Goal: Task Accomplishment & Management: Manage account settings

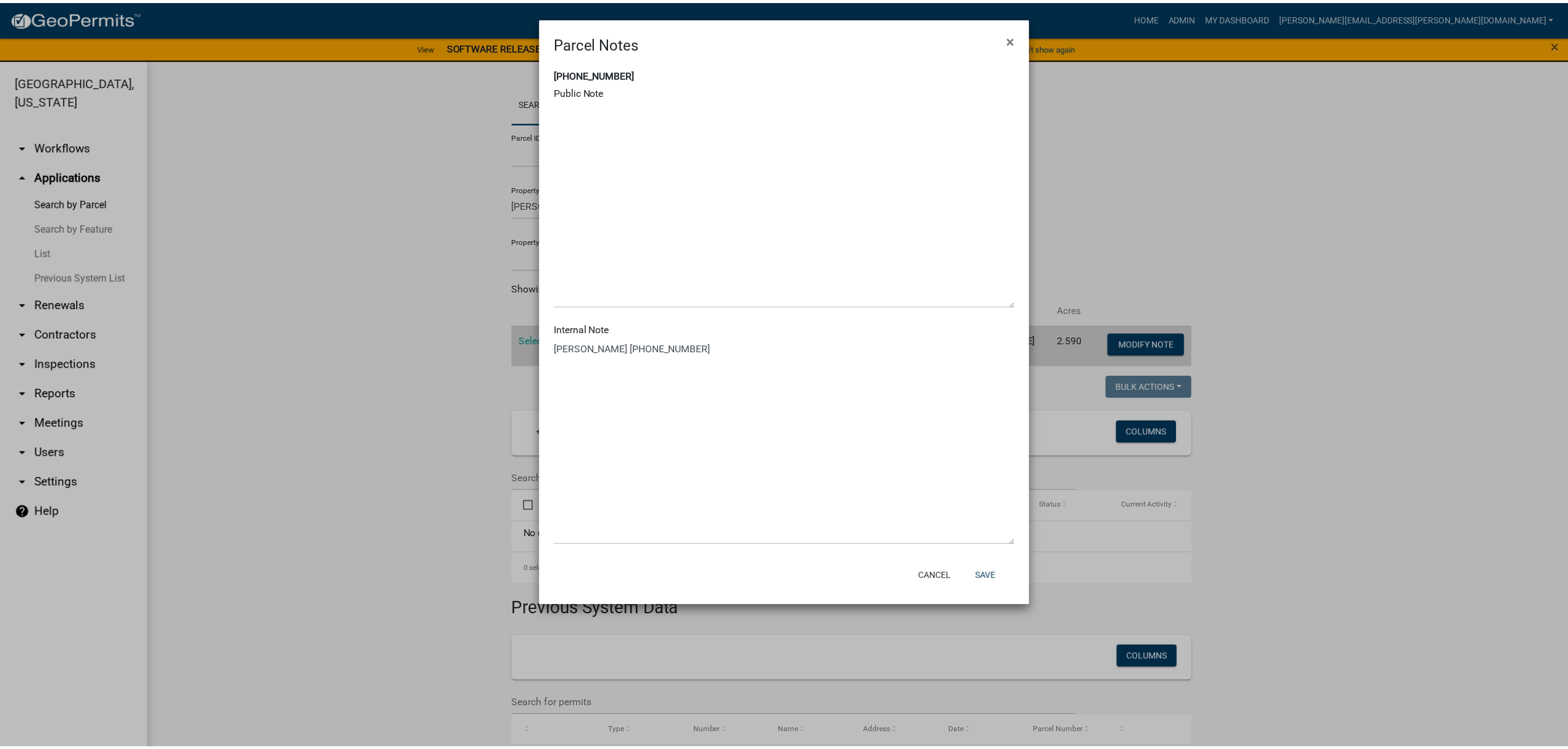
scroll to position [15, 0]
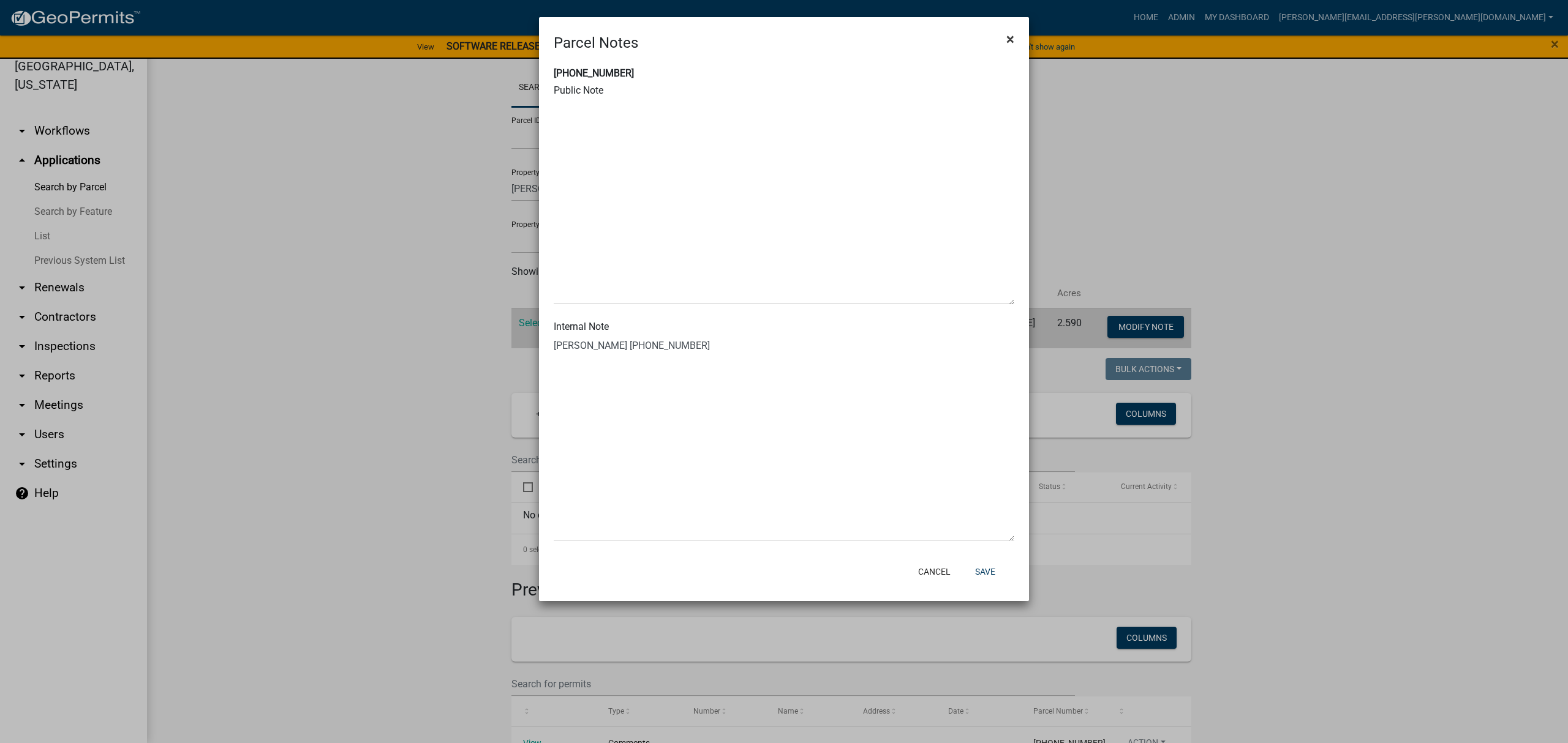
click at [1014, 37] on button "×" at bounding box center [1010, 39] width 27 height 34
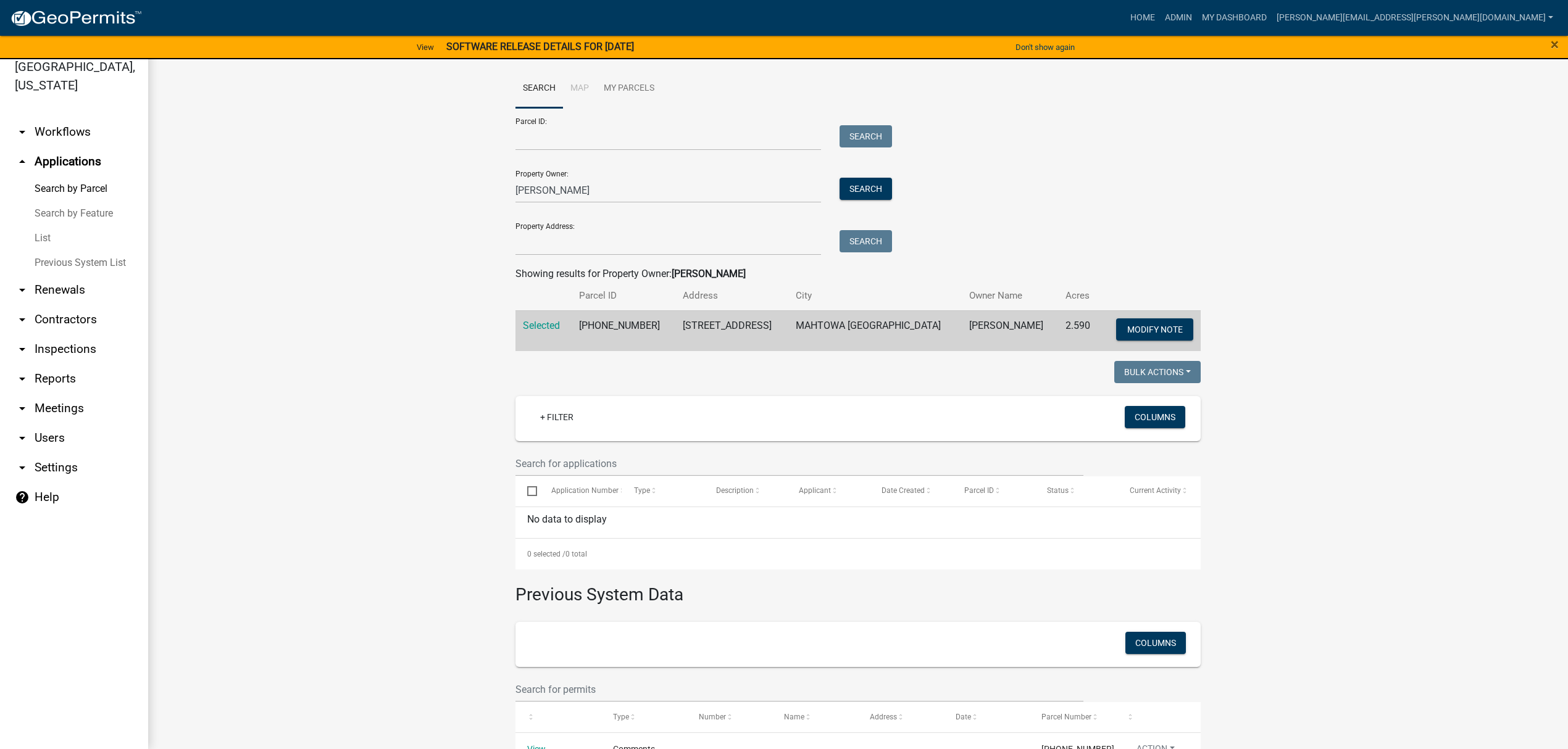
click at [76, 310] on link "arrow_drop_down Contractors" at bounding box center [74, 320] width 148 height 30
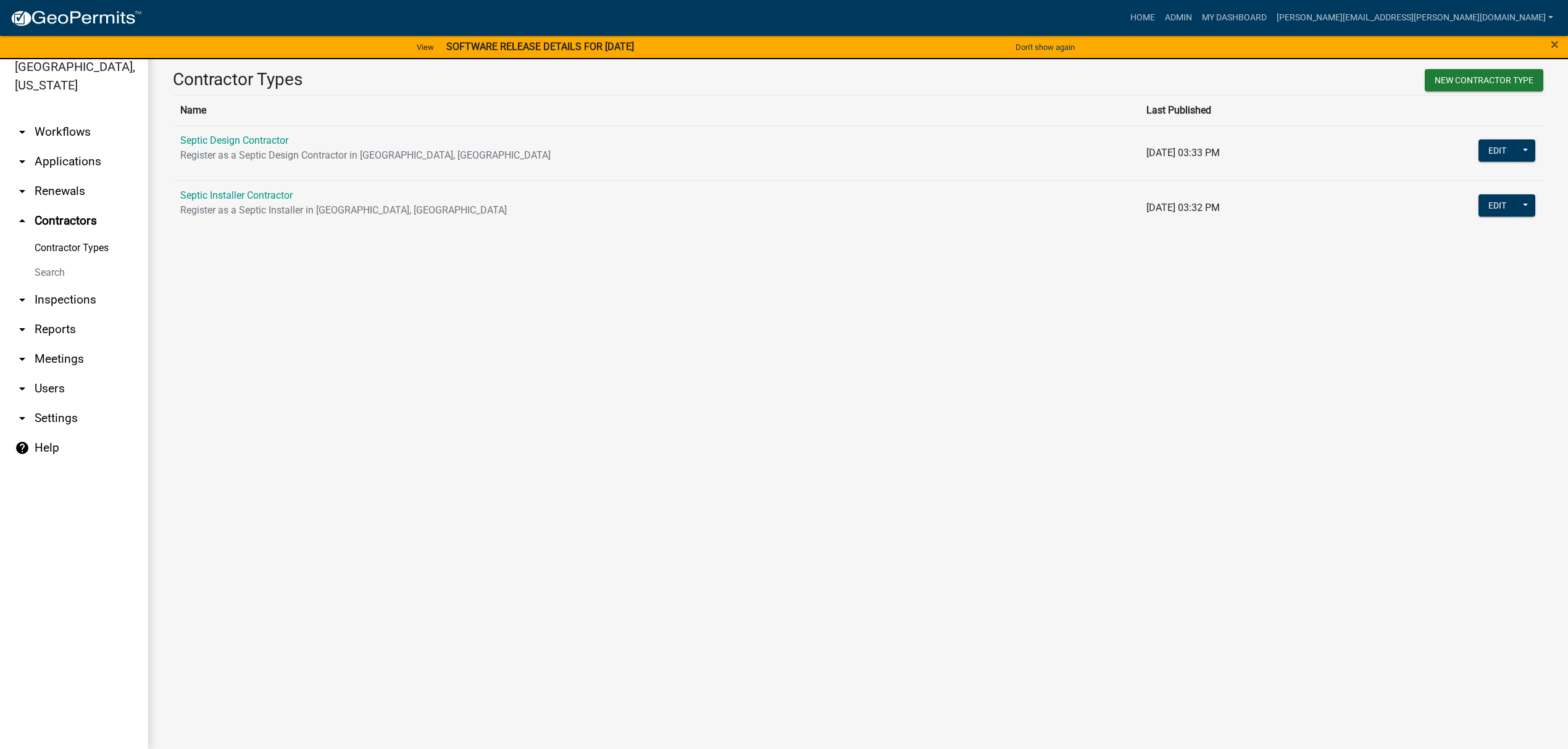
click at [248, 132] on td "Septic Design Contractor Register as a Septic Design Contractor in [GEOGRAPHIC_…" at bounding box center [655, 152] width 966 height 55
click at [248, 138] on link "Septic Design Contractor" at bounding box center [234, 140] width 108 height 11
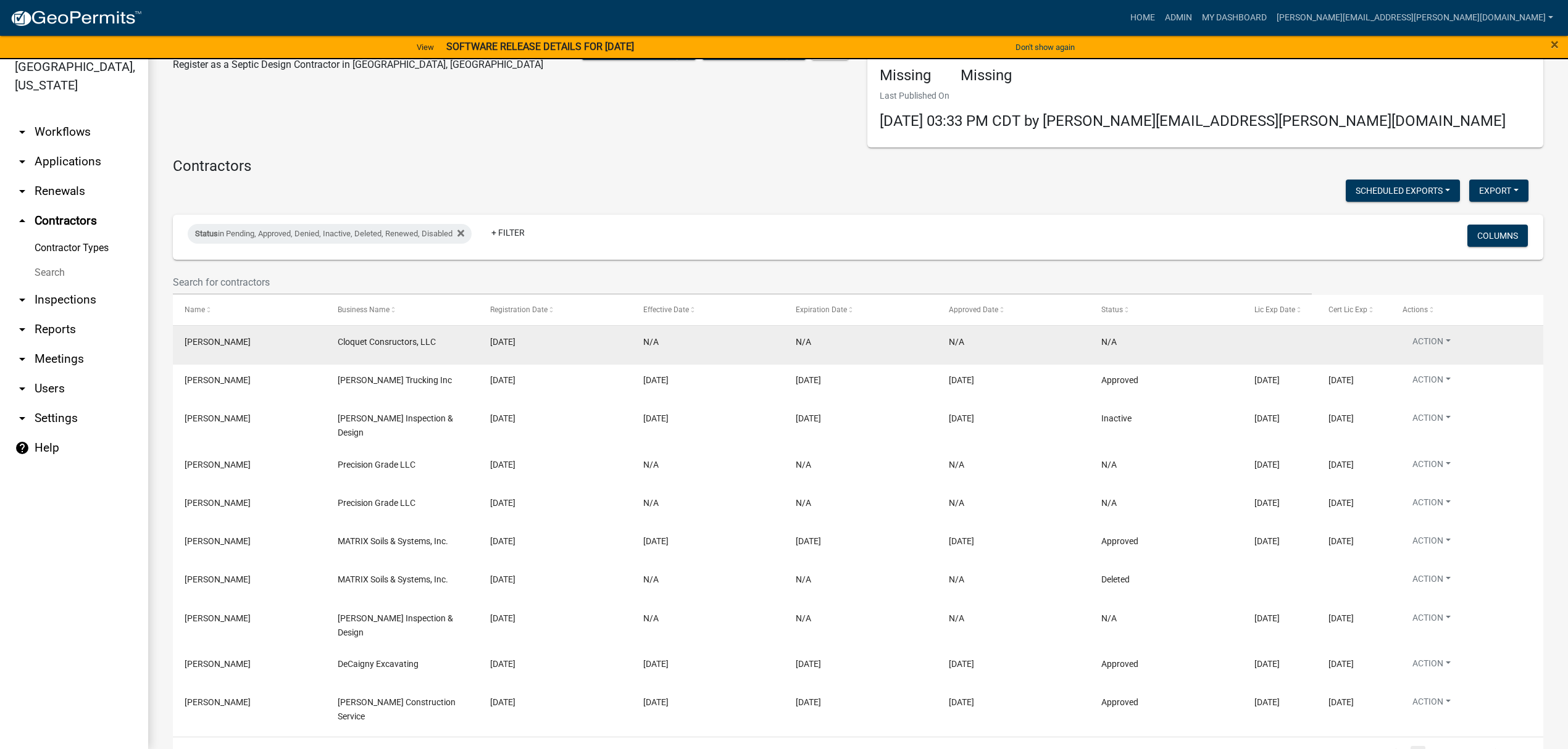
scroll to position [80, 0]
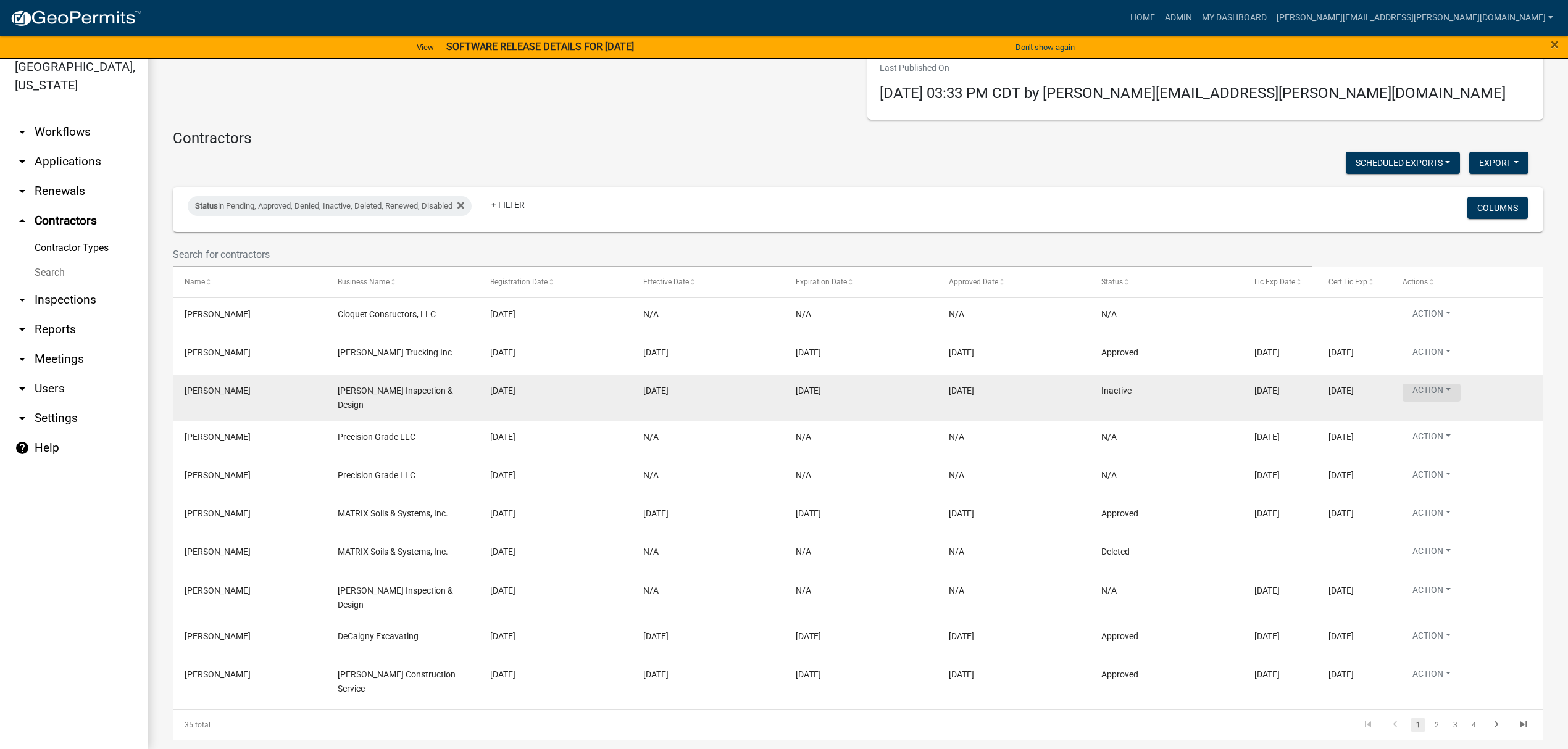
click at [1450, 384] on button "Action" at bounding box center [1432, 393] width 58 height 18
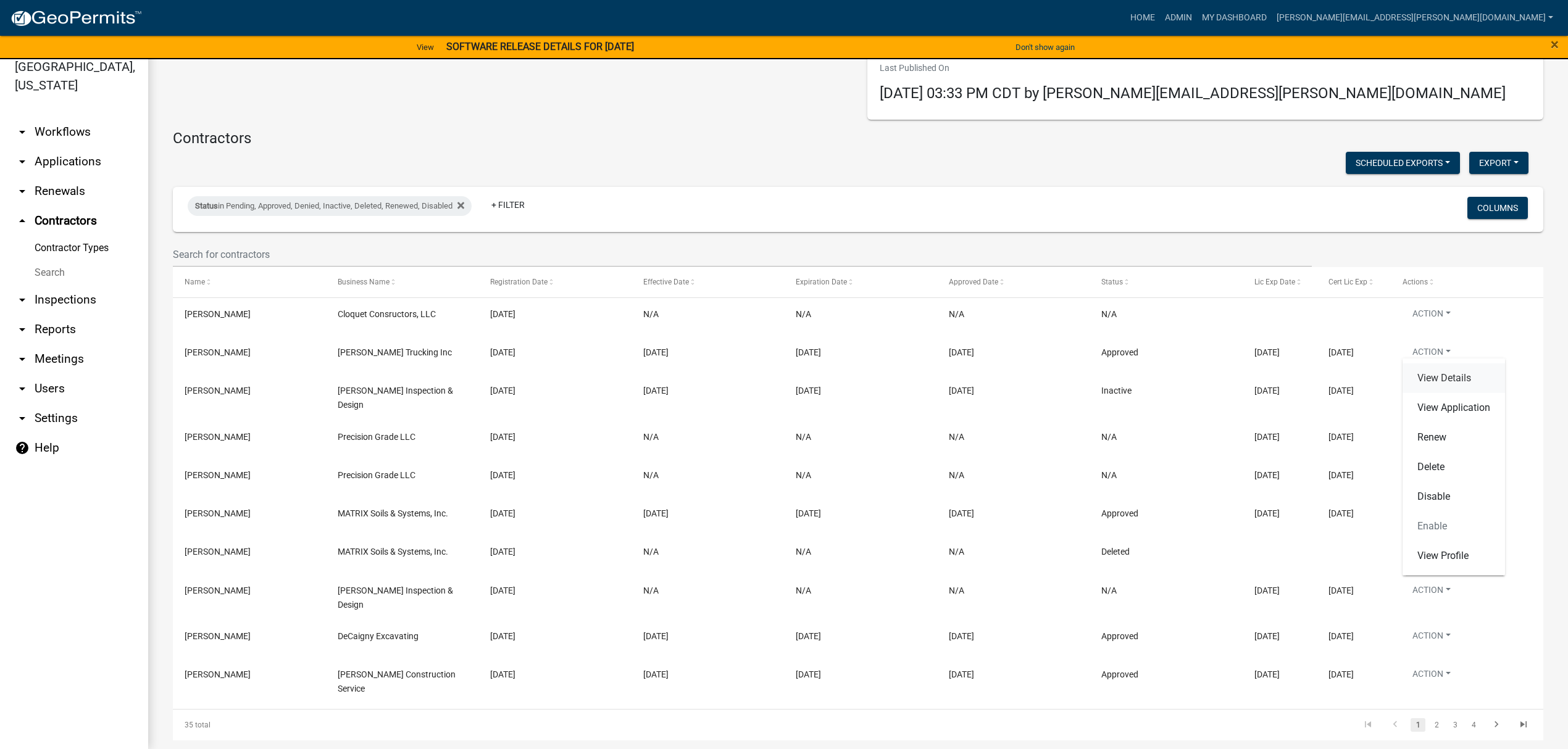
click at [1442, 376] on link "View Details" at bounding box center [1454, 379] width 103 height 30
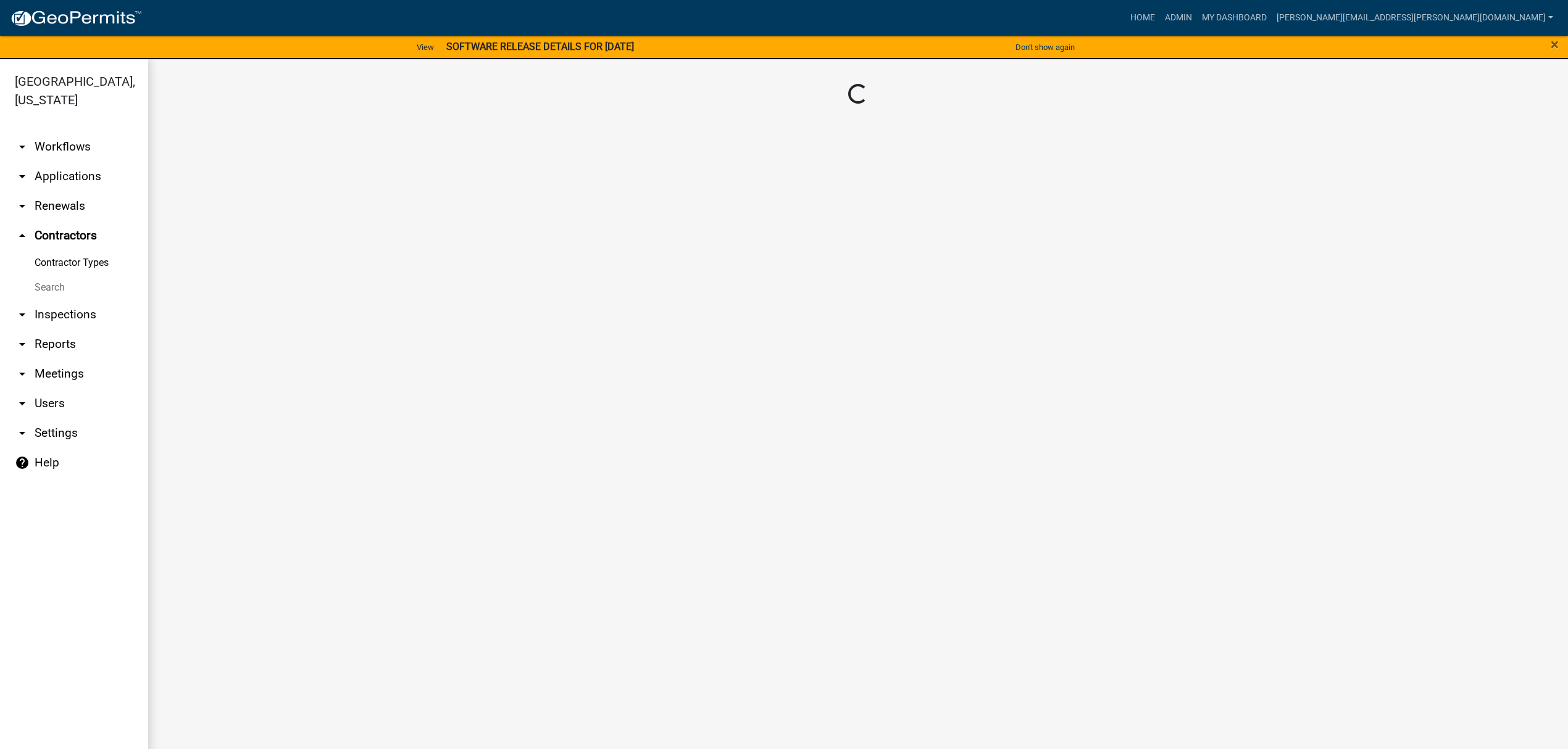
scroll to position [15, 0]
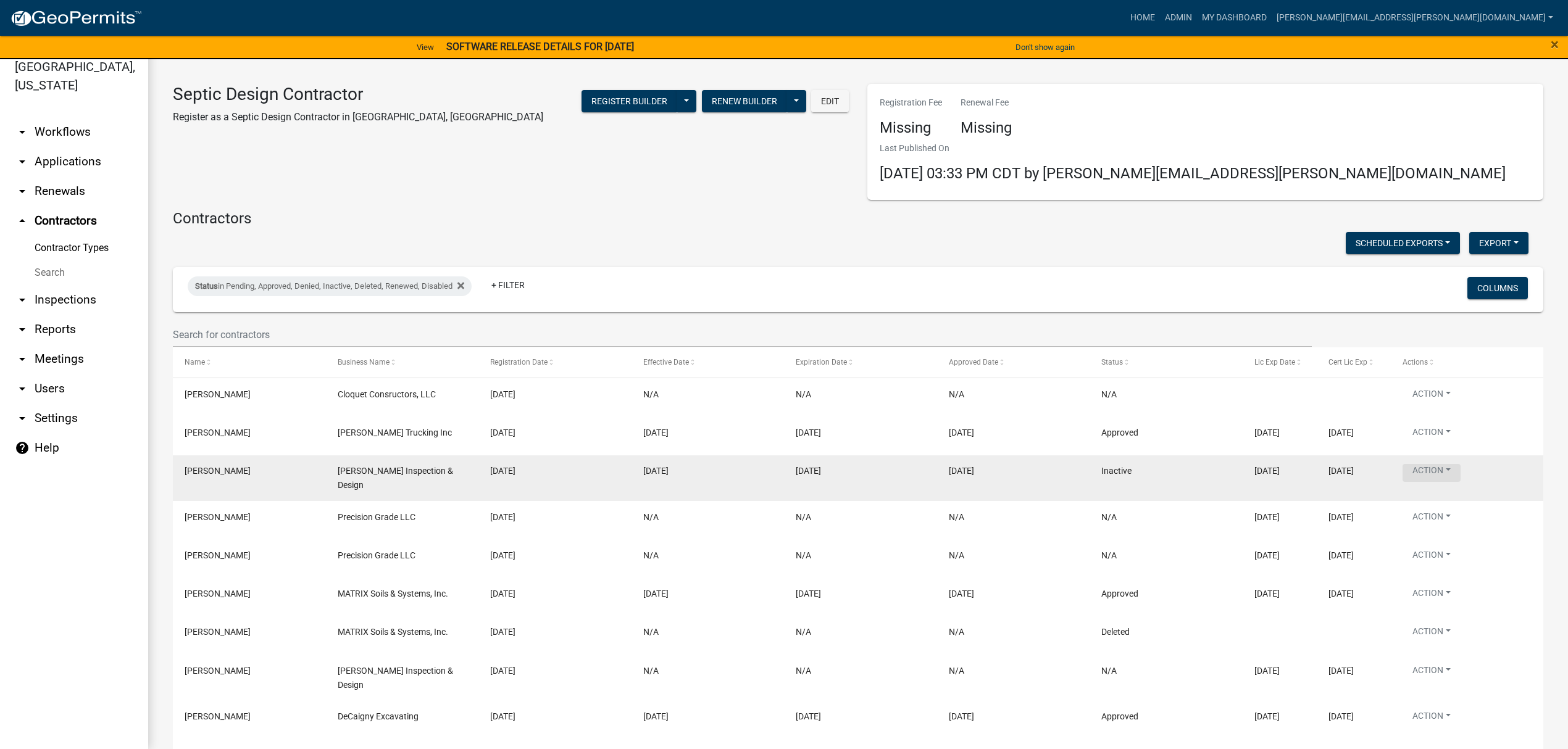
click at [1435, 464] on button "Action" at bounding box center [1432, 473] width 58 height 18
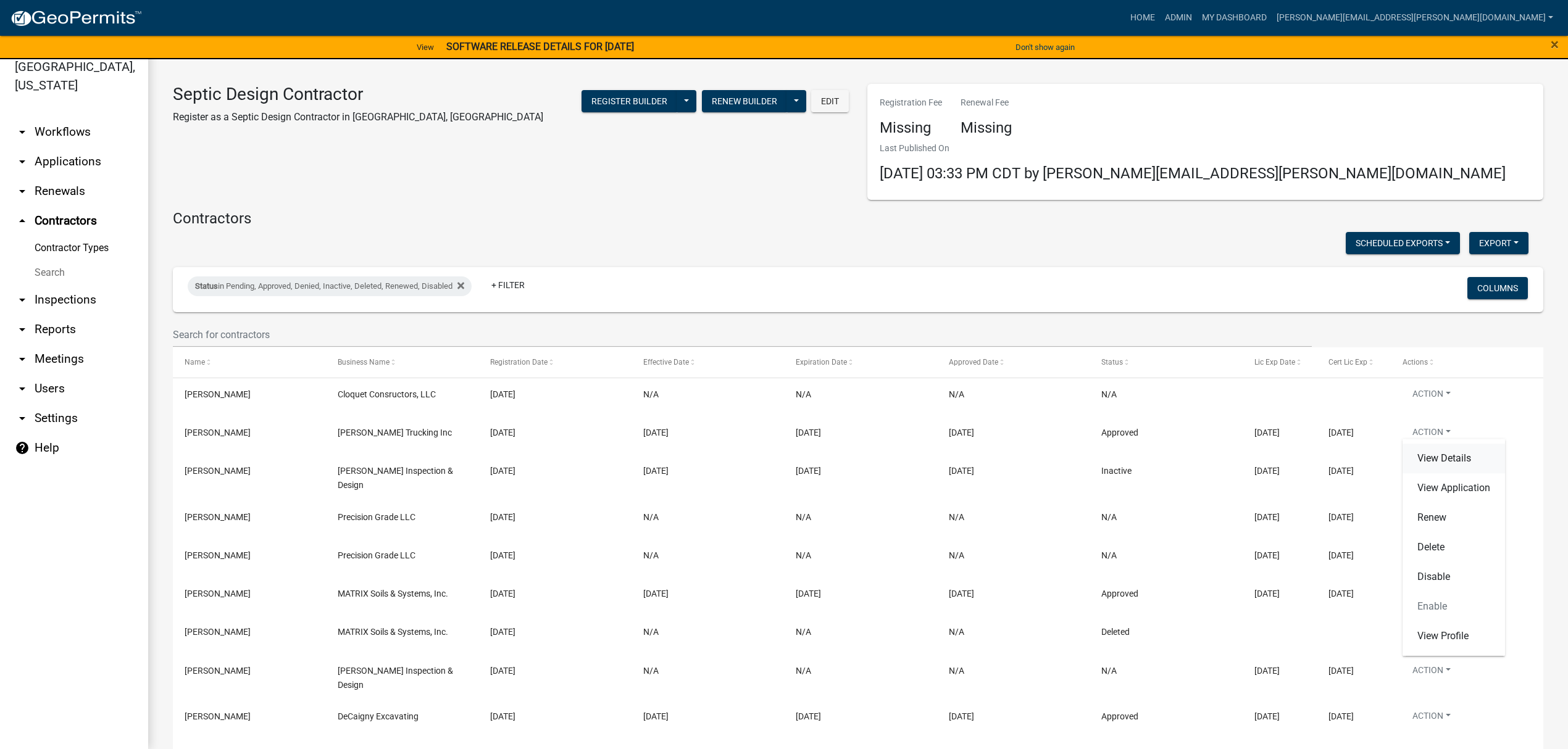
click at [1446, 470] on link "View Details" at bounding box center [1454, 459] width 103 height 30
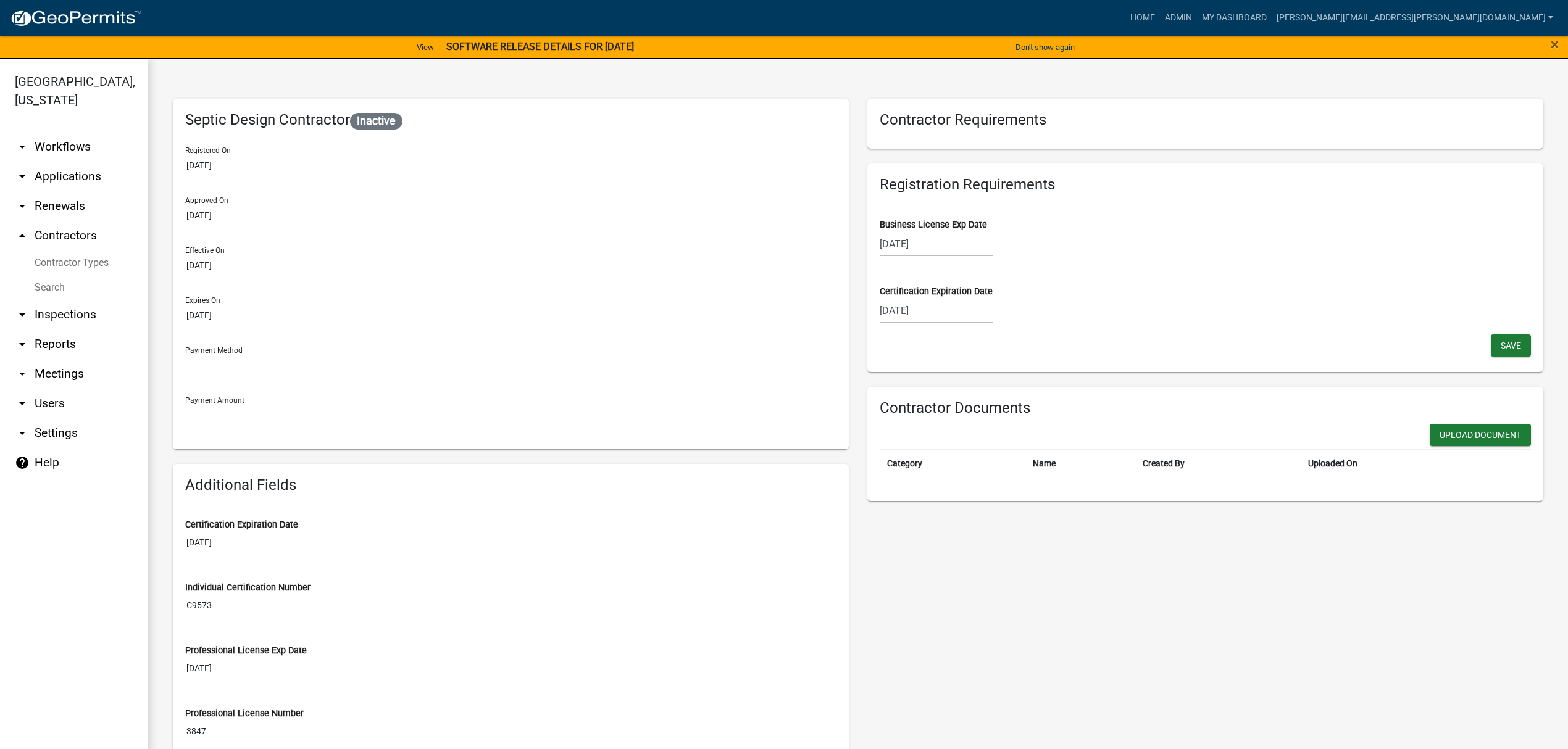
select select "12"
click at [914, 312] on input "[DATE]" at bounding box center [936, 310] width 113 height 25
click at [965, 335] on select "1508 1509 1510 1511 1512 1513 1514 1515 1516 1517 1518 1519 1520 1521 1522 1523…" at bounding box center [977, 337] width 45 height 18
select select "2028"
click at [954, 328] on select "1508 1509 1510 1511 1512 1513 1514 1515 1516 1517 1518 1519 1520 1521 1522 1523…" at bounding box center [977, 337] width 45 height 18
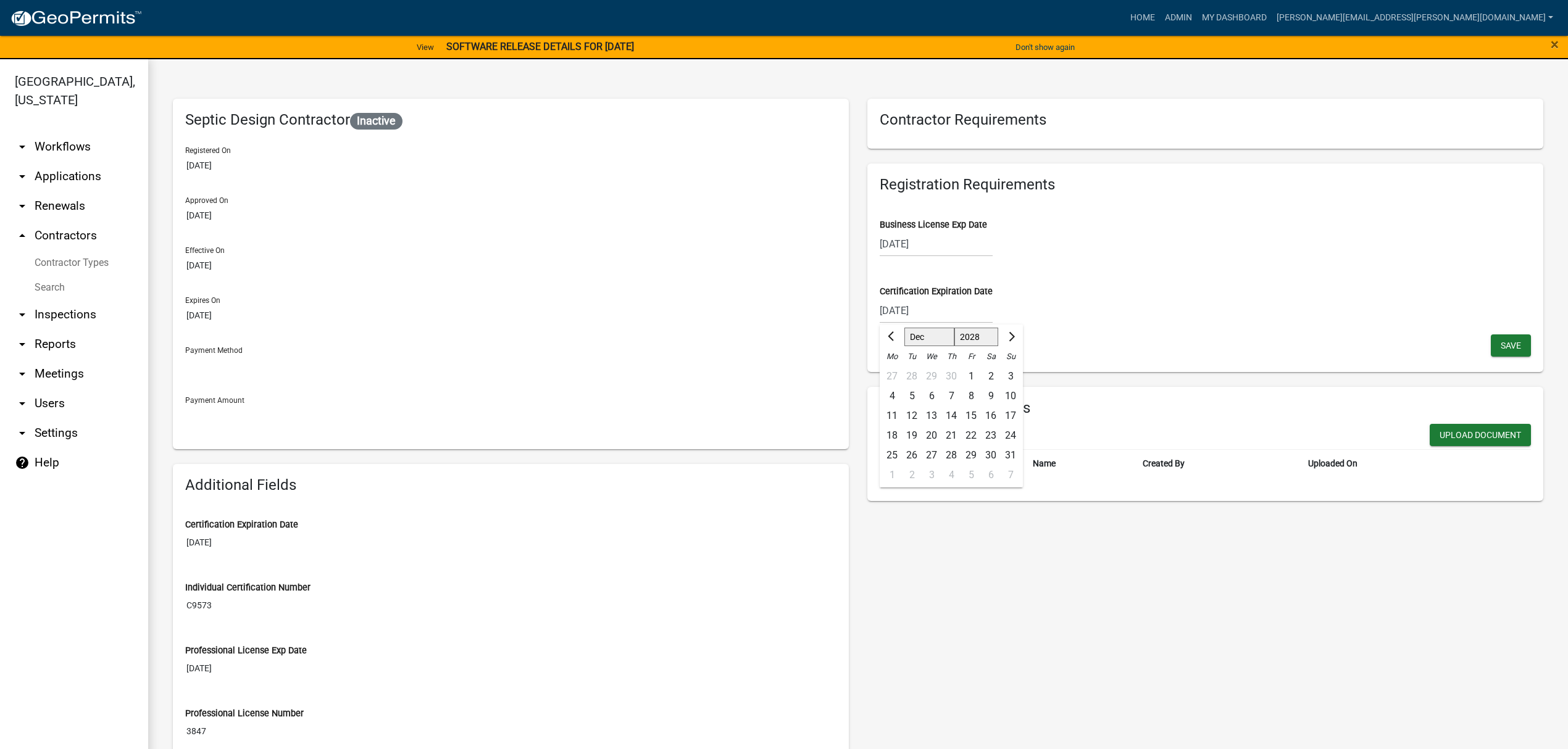
click at [1089, 350] on div "Registration Requirements Business License Exp Date [DATE] Certification Expira…" at bounding box center [1205, 267] width 676 height 209
select select "12"
select select "2008"
click at [947, 298] on div "[DATE] [PERSON_NAME] Apr May Jun [DATE] Aug Sep Oct Nov [DATE] 1509 1510 1511 1…" at bounding box center [936, 310] width 113 height 25
click at [1003, 341] on button "Next month" at bounding box center [1010, 337] width 15 height 20
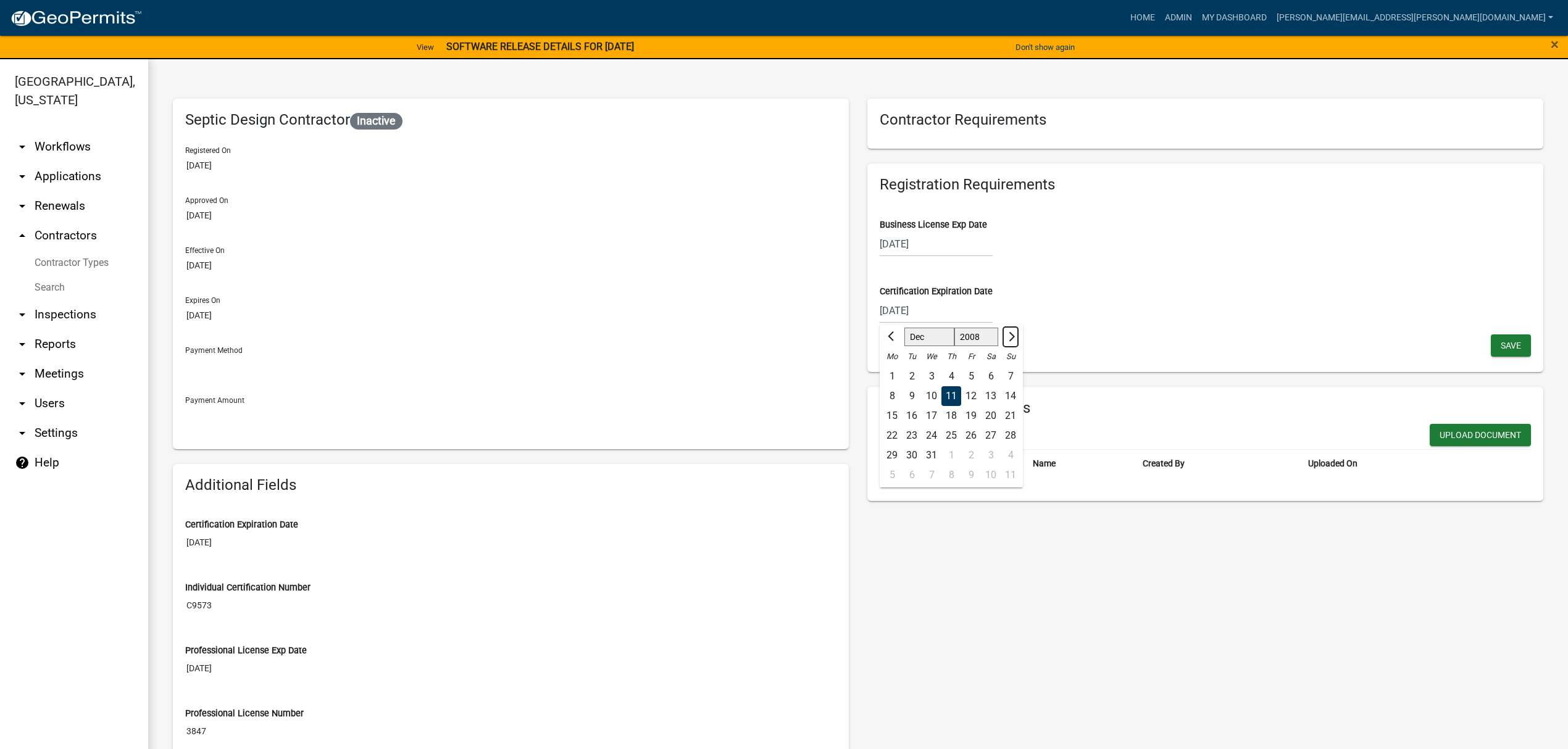
select select "1"
select select "2009"
click at [1003, 339] on button "Next month" at bounding box center [1010, 337] width 15 height 20
click at [1006, 336] on span "Next month" at bounding box center [1010, 336] width 9 height 9
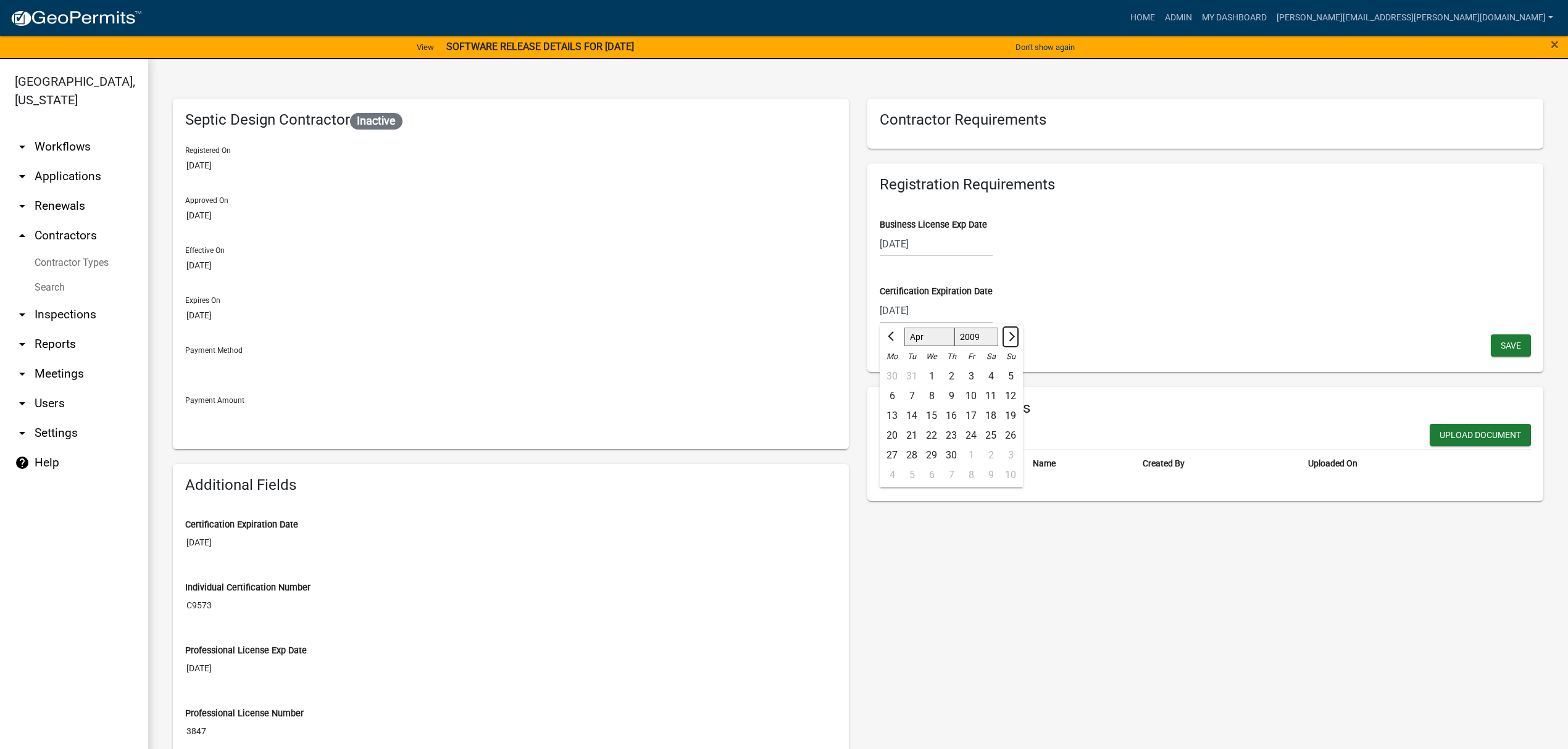
click at [1006, 336] on span "Next month" at bounding box center [1010, 336] width 9 height 9
select select "8"
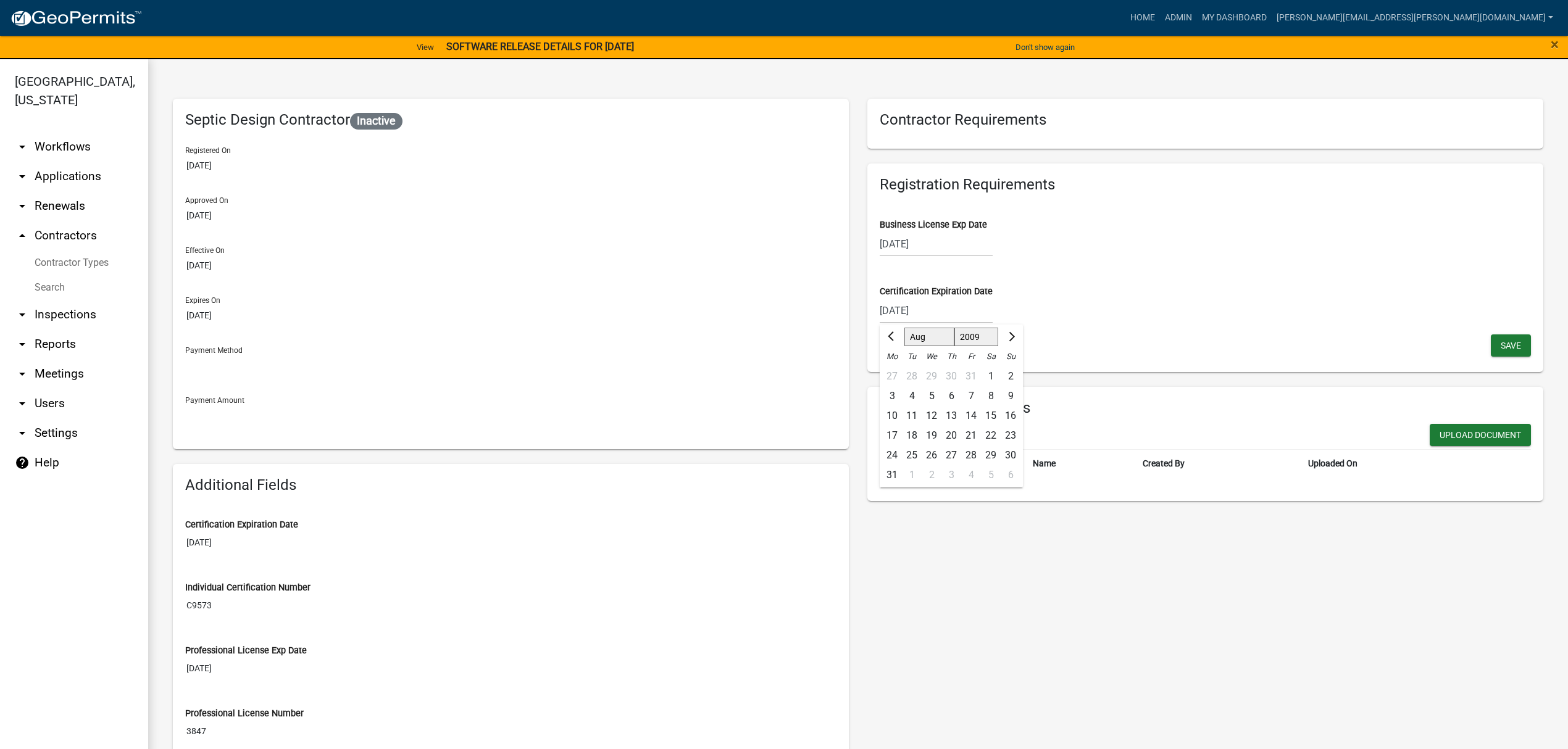
click at [979, 332] on select "1509 1510 1511 1512 1513 1514 1515 1516 1517 1518 1519 1520 1521 1522 1523 1524…" at bounding box center [977, 337] width 45 height 18
select select "2028"
click at [954, 328] on select "1509 1510 1511 1512 1513 1514 1515 1516 1517 1518 1519 1520 1521 1522 1523 1524…" at bounding box center [977, 337] width 45 height 18
click at [1003, 341] on button "Next month" at bounding box center [1010, 337] width 15 height 20
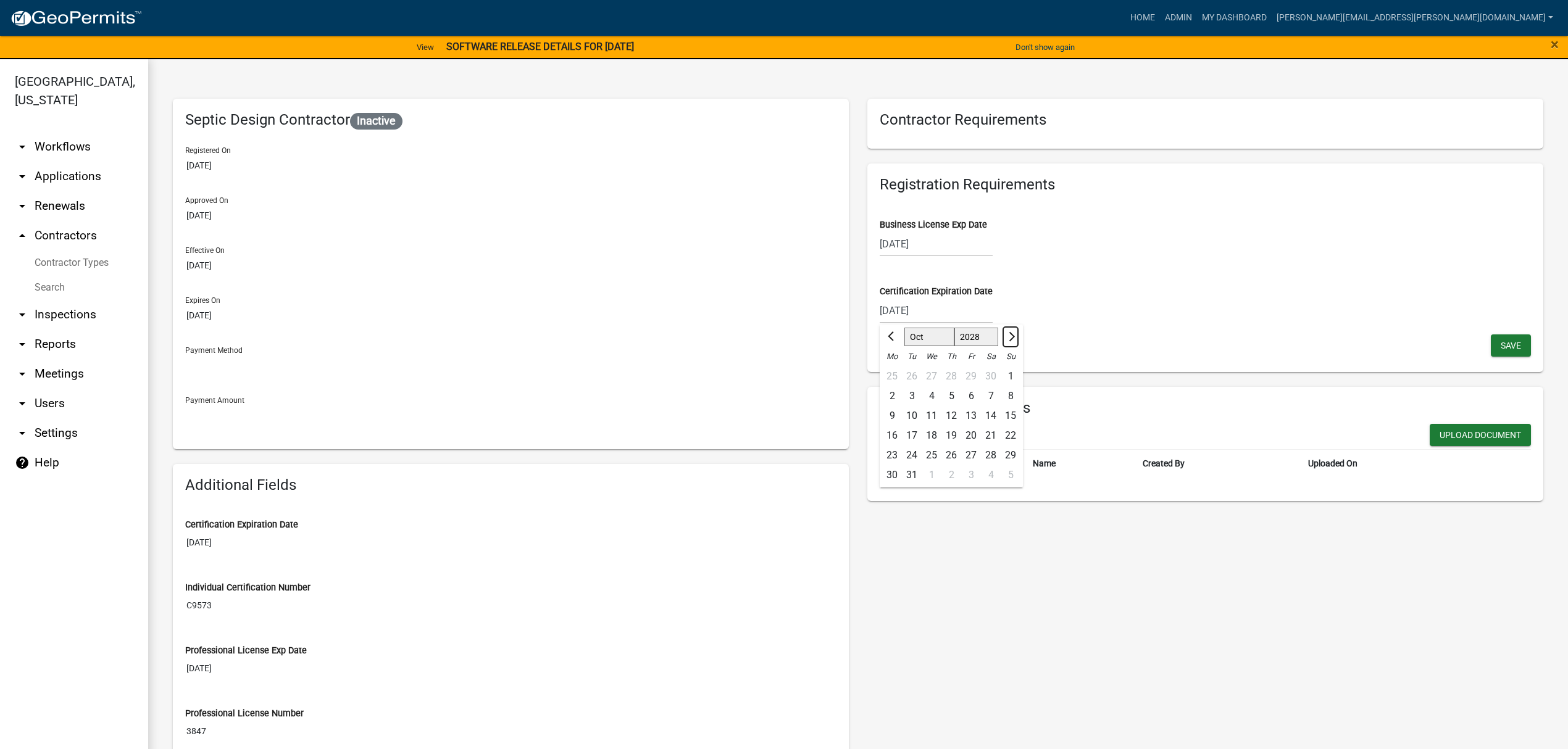
click at [1003, 341] on button "Next month" at bounding box center [1010, 337] width 15 height 20
select select "12"
click at [887, 410] on div "11" at bounding box center [892, 416] width 20 height 20
type input "[DATE]"
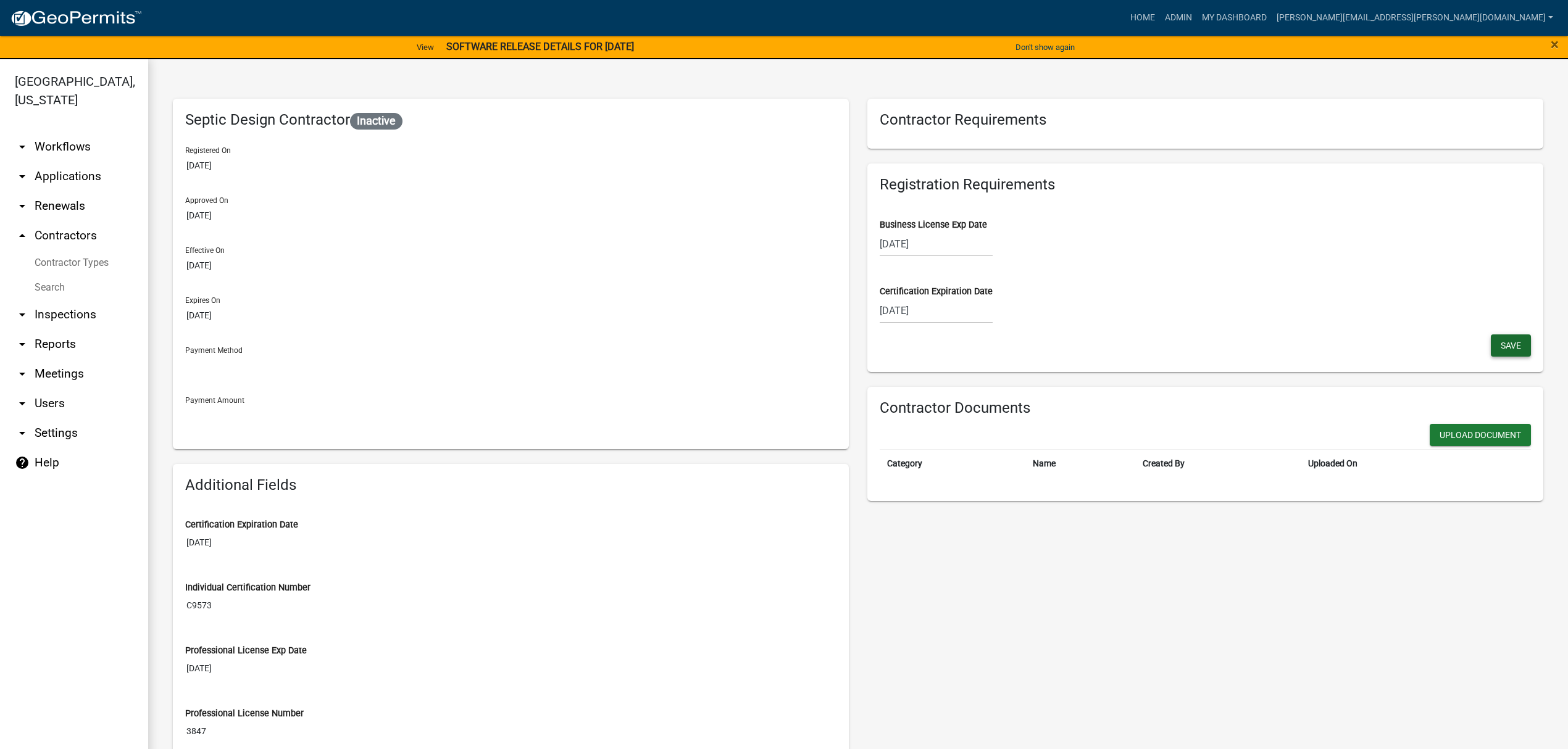
click at [1491, 341] on button "Save" at bounding box center [1511, 345] width 40 height 22
click at [75, 265] on link "Contractor Types" at bounding box center [74, 262] width 148 height 25
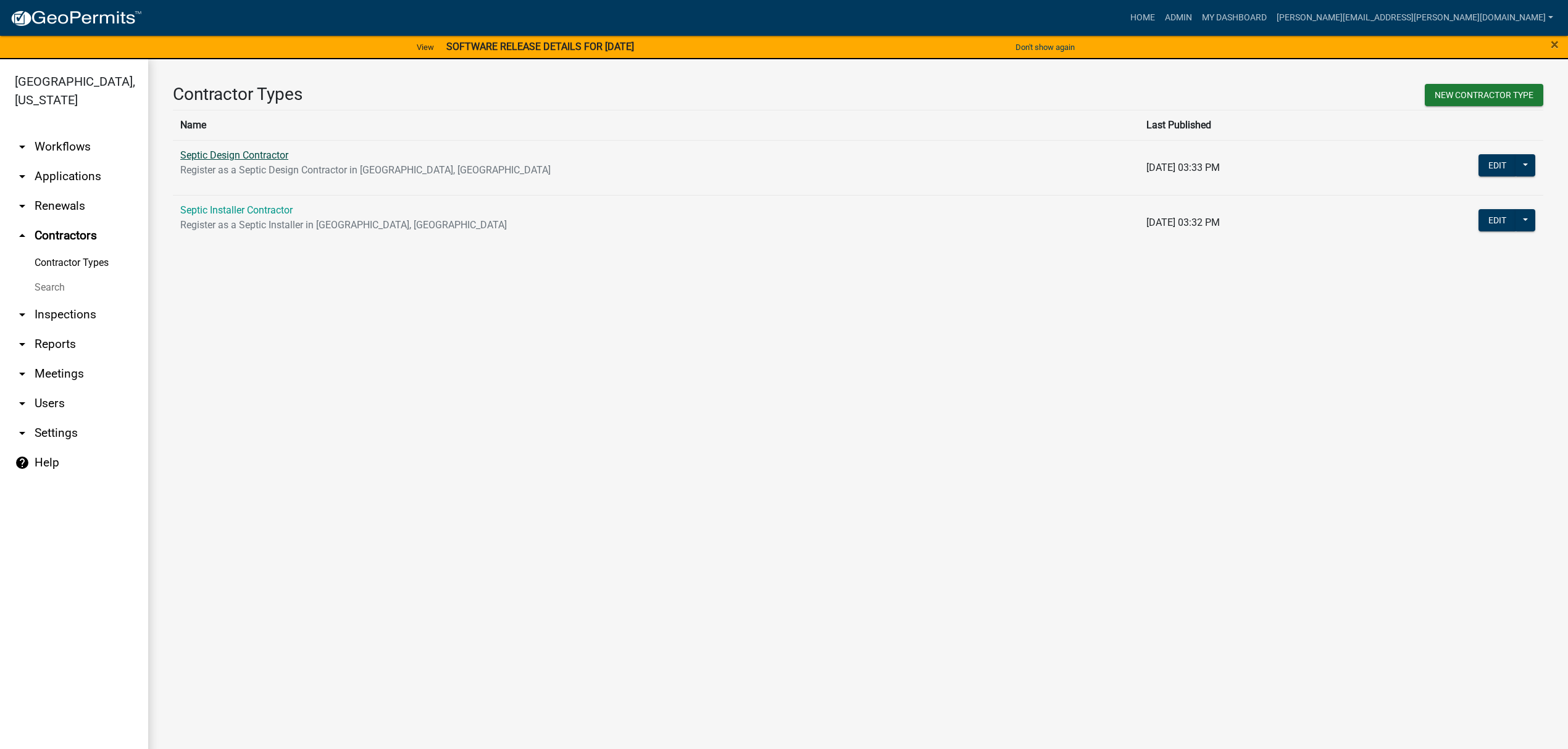
click at [258, 159] on link "Septic Design Contractor" at bounding box center [234, 155] width 108 height 11
